Goal: Information Seeking & Learning: Learn about a topic

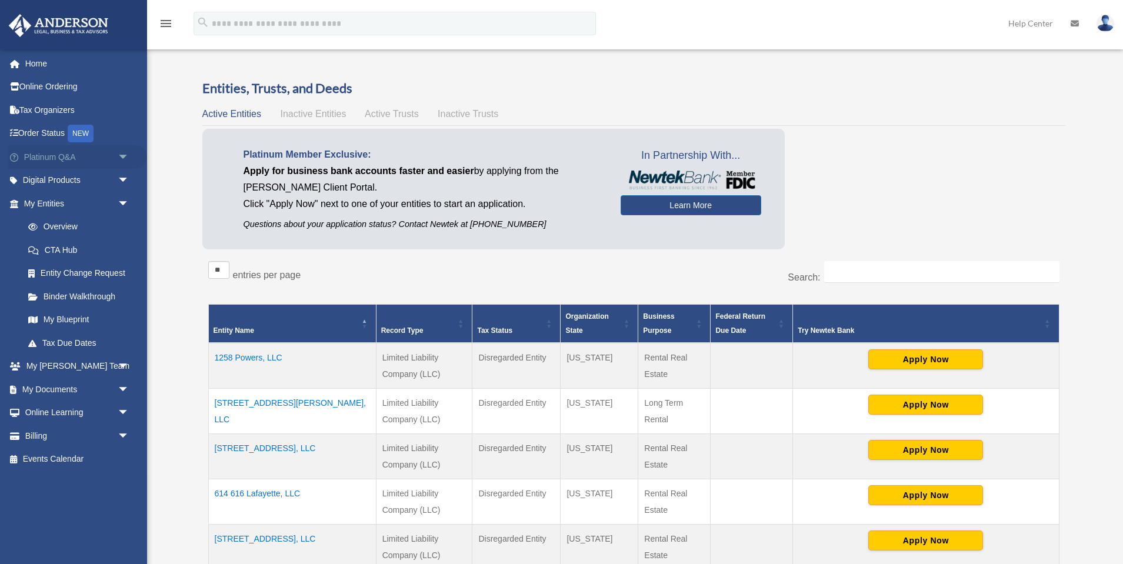
click at [47, 158] on link "Platinum Q&A arrow_drop_down" at bounding box center [77, 157] width 139 height 24
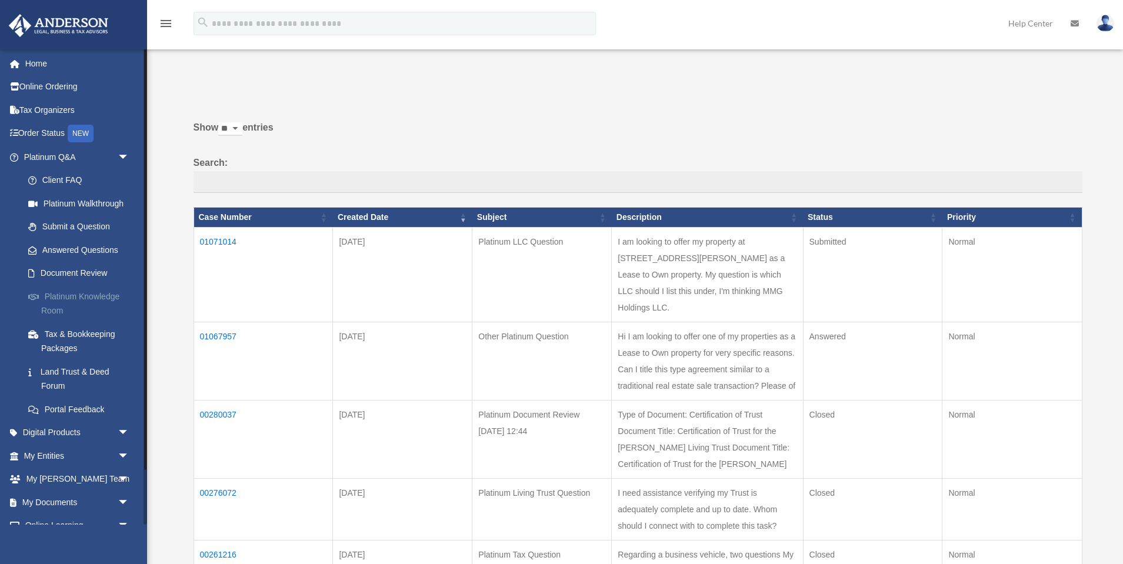
click at [98, 299] on link "Platinum Knowledge Room" at bounding box center [81, 304] width 131 height 38
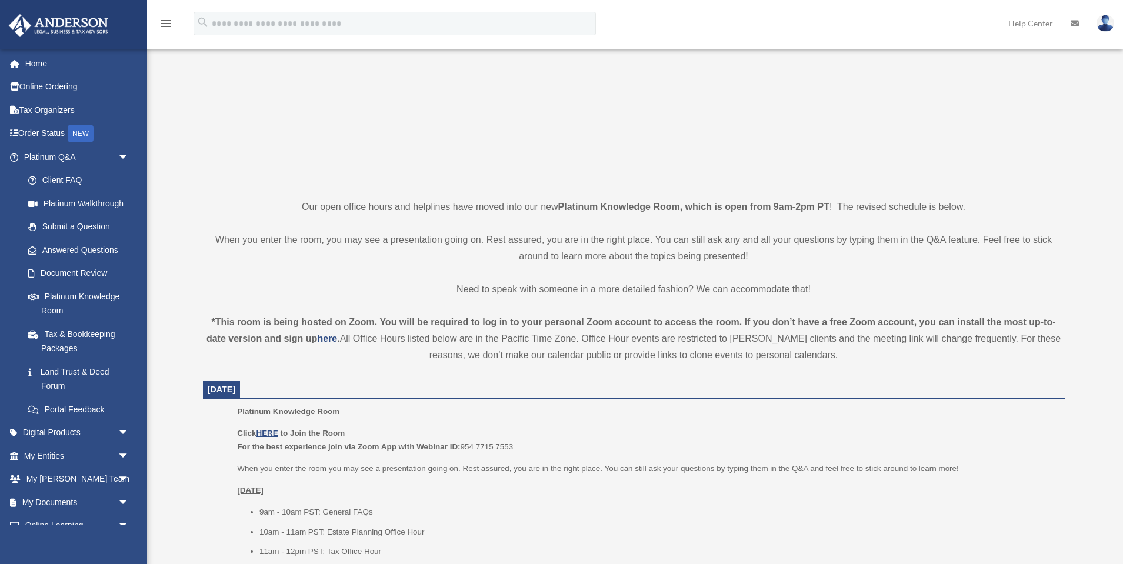
scroll to position [149, 0]
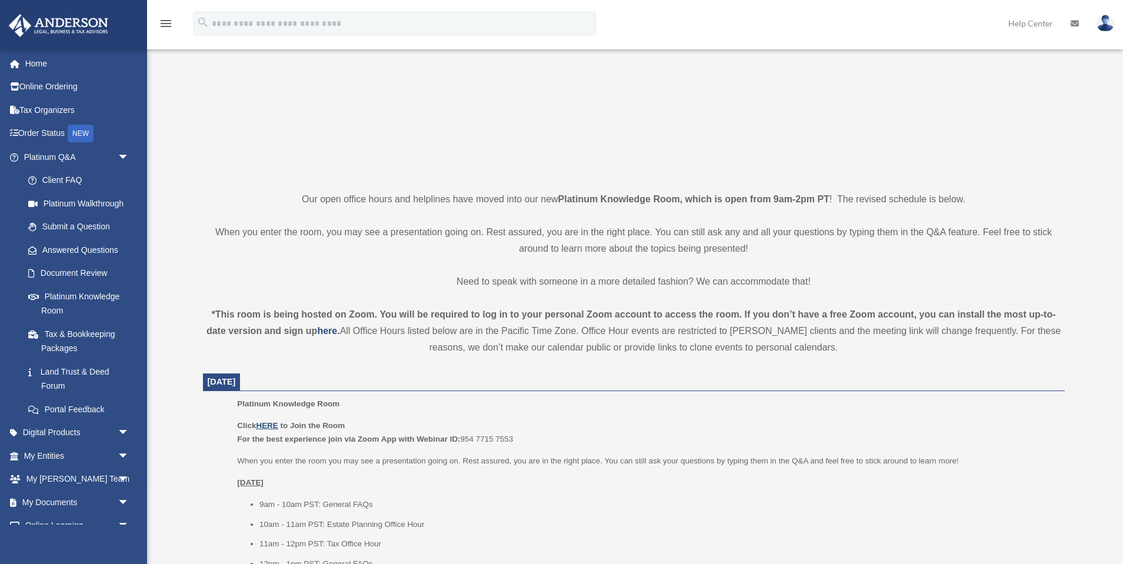
click at [277, 422] on u "HERE" at bounding box center [267, 425] width 22 height 9
click at [58, 160] on link "Platinum Q&A arrow_drop_down" at bounding box center [77, 157] width 139 height 24
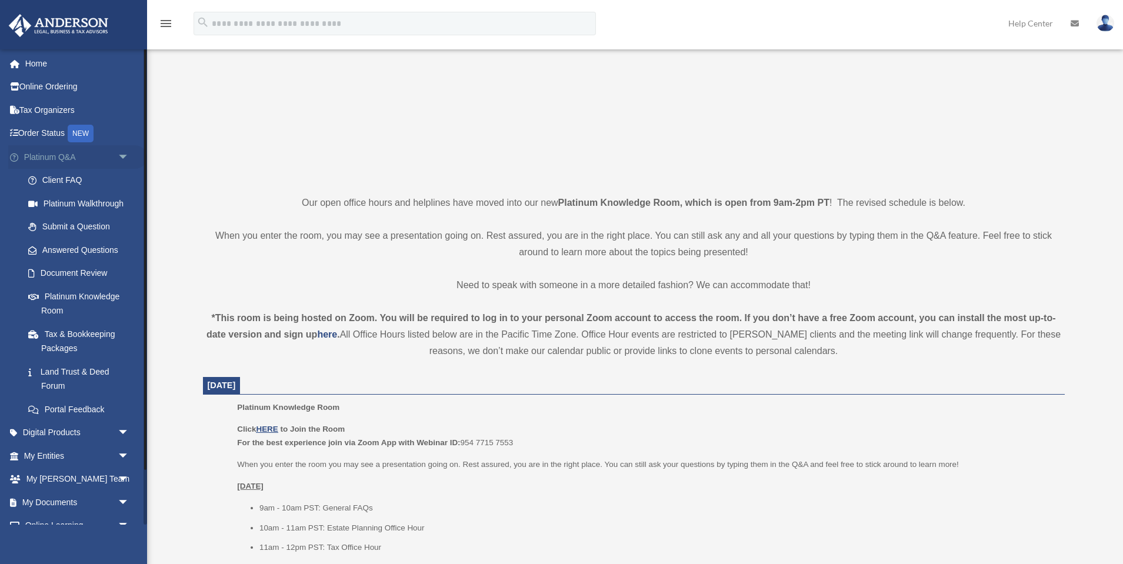
click at [124, 155] on span "arrow_drop_down" at bounding box center [130, 157] width 24 height 24
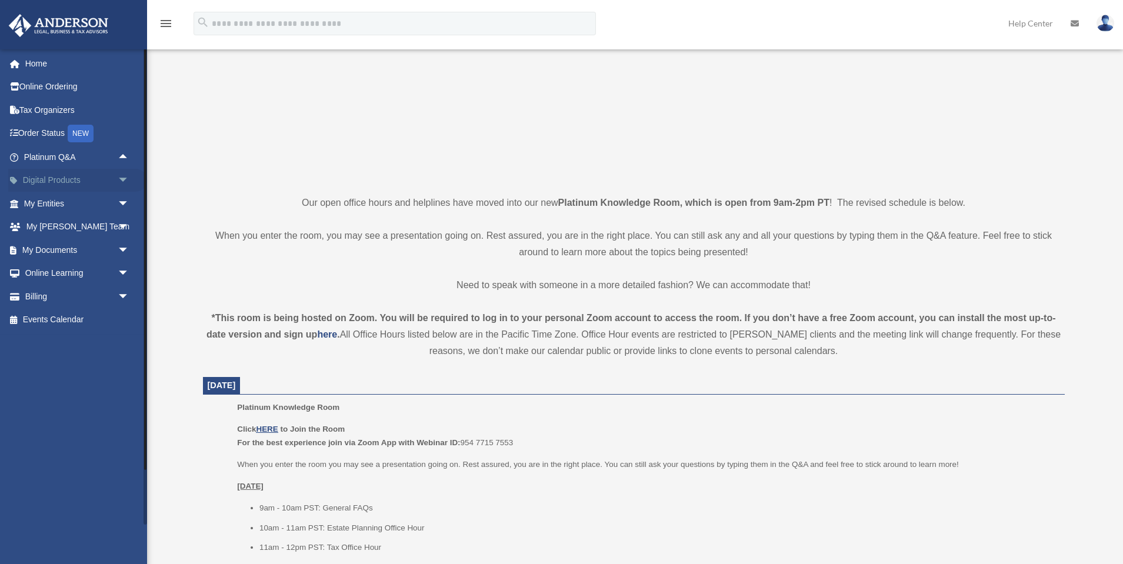
scroll to position [152, 0]
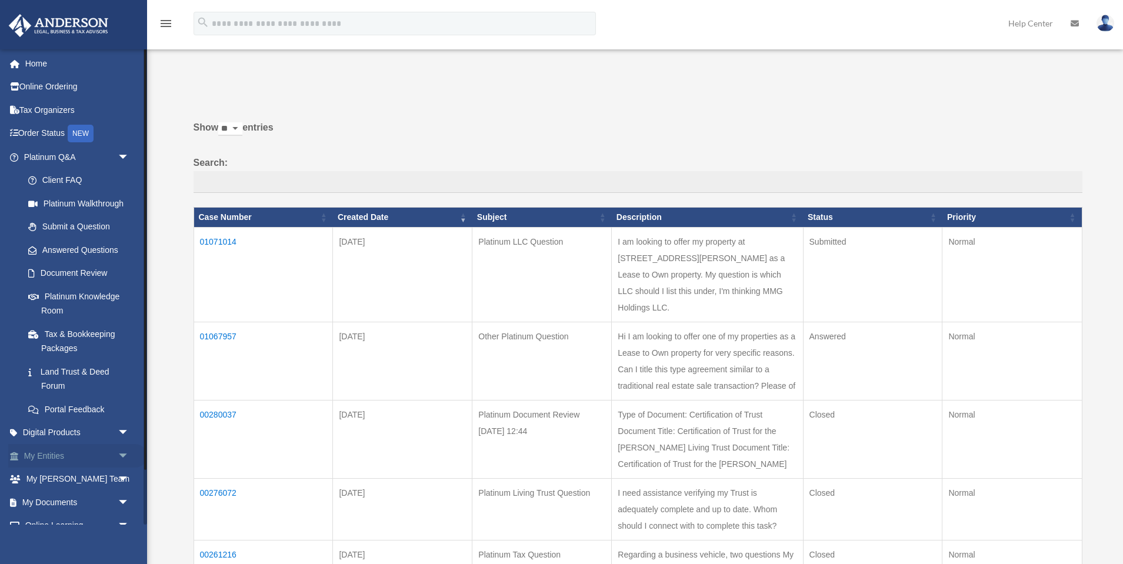
click at [43, 456] on link "My Entities arrow_drop_down" at bounding box center [77, 456] width 139 height 24
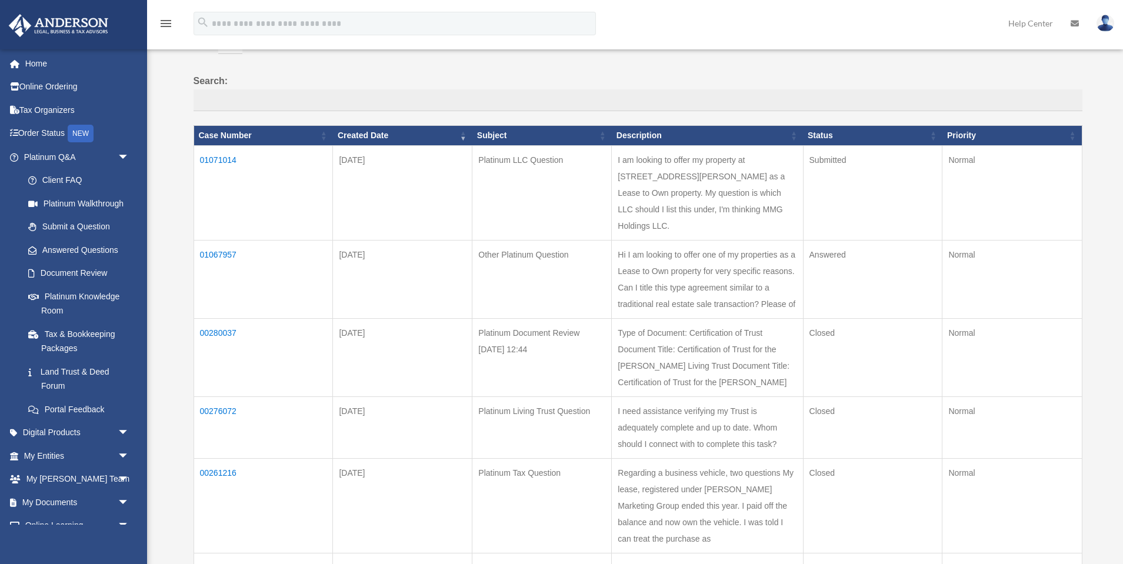
scroll to position [96, 0]
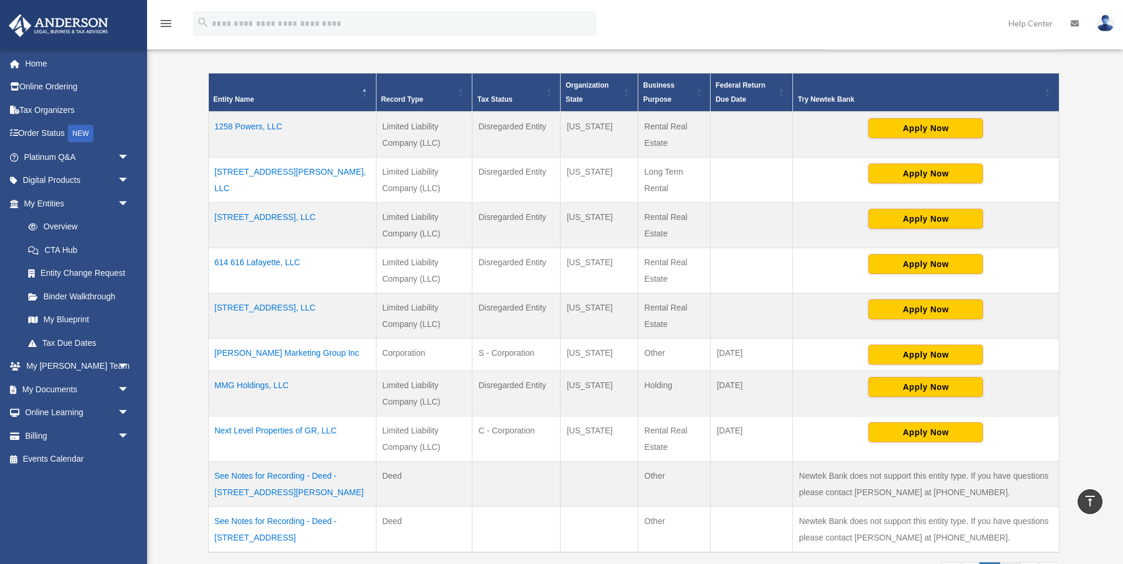
scroll to position [228, 0]
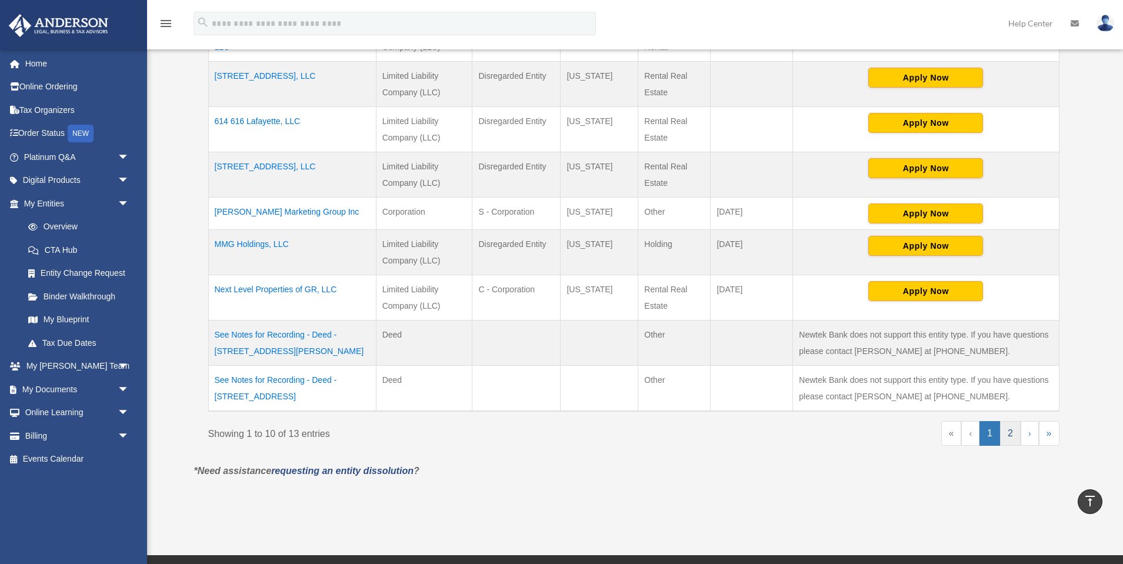
click at [1012, 432] on link "2" at bounding box center [1010, 433] width 21 height 25
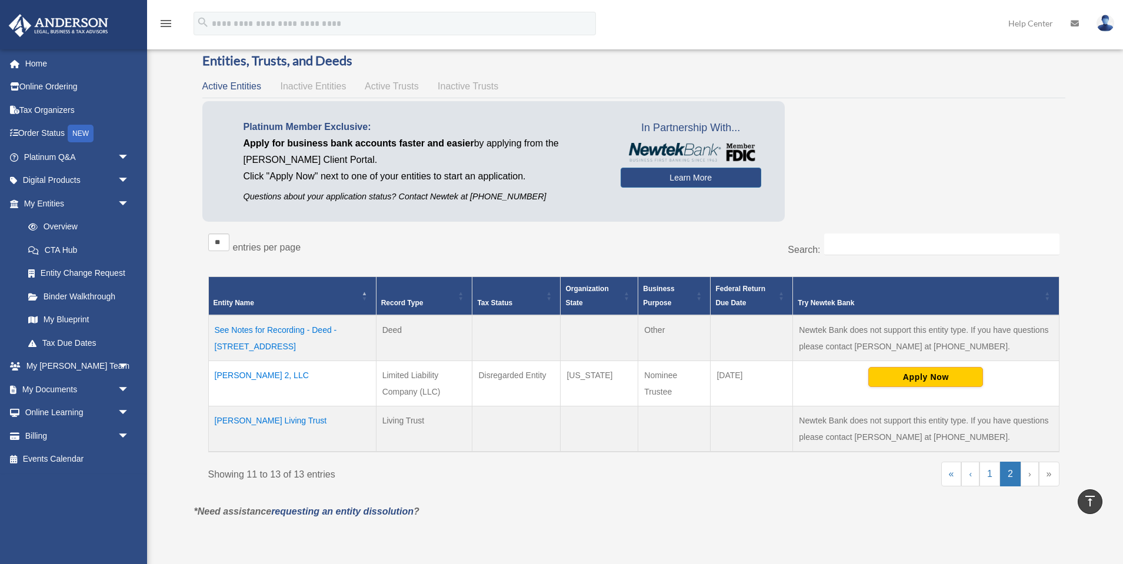
scroll to position [0, 0]
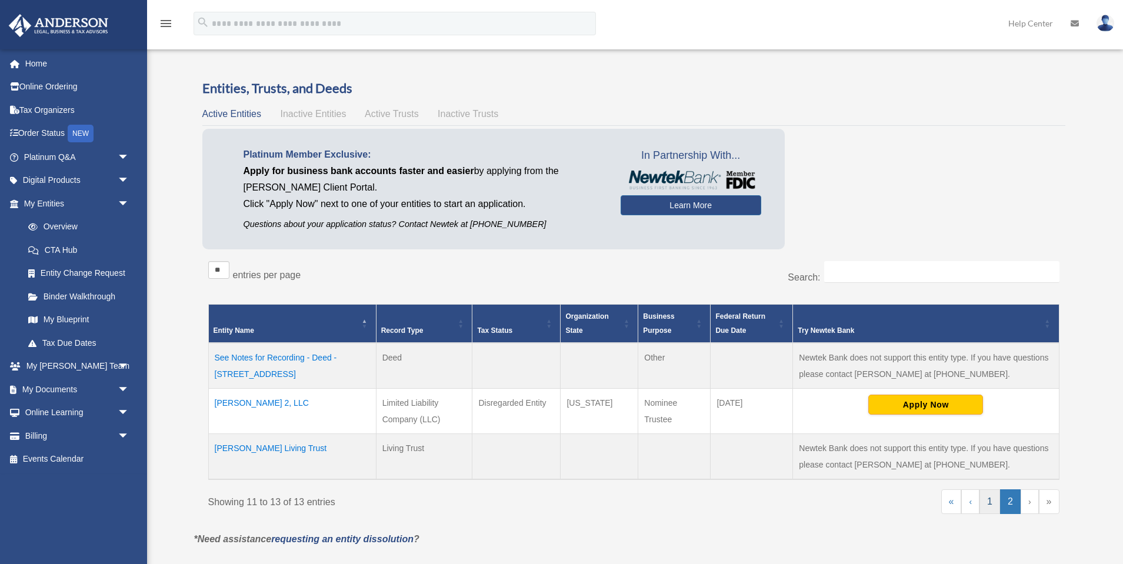
click at [993, 504] on link "1" at bounding box center [989, 501] width 21 height 25
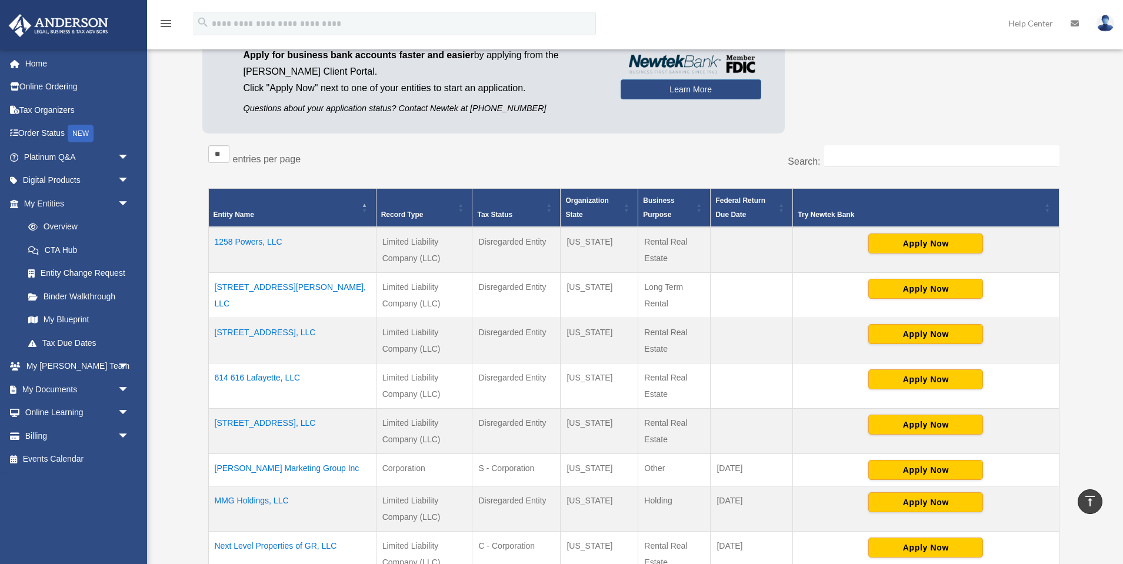
scroll to position [115, 0]
